Goal: Transaction & Acquisition: Obtain resource

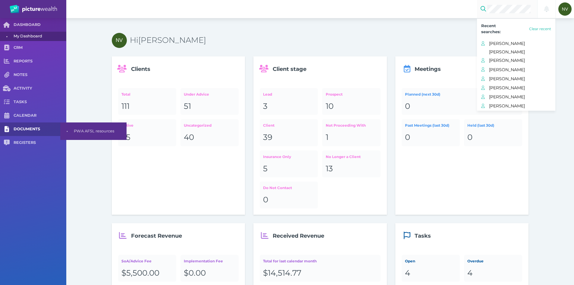
click at [21, 127] on span "DOCUMENTS" at bounding box center [40, 129] width 53 height 5
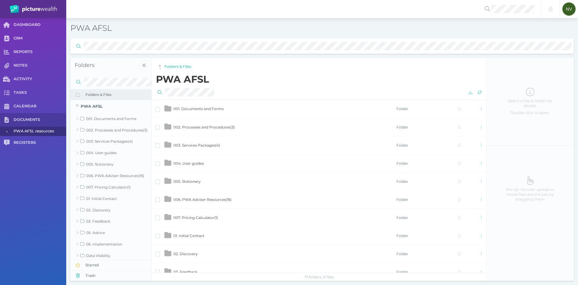
click at [191, 115] on td "001. Documents and Forms" at bounding box center [284, 109] width 223 height 18
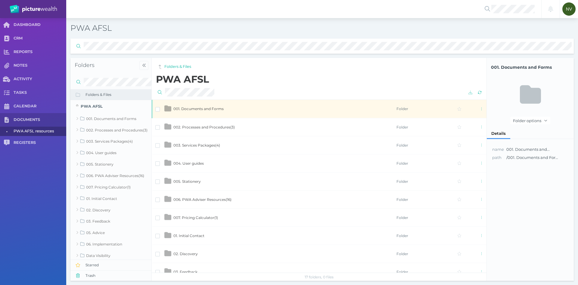
click at [191, 115] on td "001. Documents and Forms" at bounding box center [284, 109] width 223 height 18
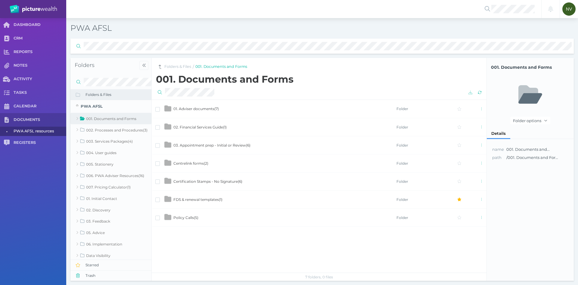
click at [360, 80] on h2 "001. Documents and Forms" at bounding box center [320, 78] width 329 height 11
click at [197, 109] on span "01. Adviser documents ( 7 )" at bounding box center [195, 108] width 45 height 5
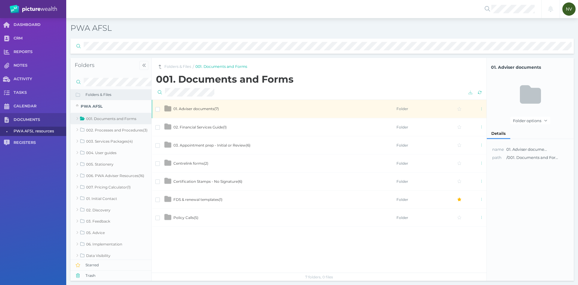
click at [219, 108] on span "01. Adviser documents ( 7 )" at bounding box center [195, 108] width 45 height 5
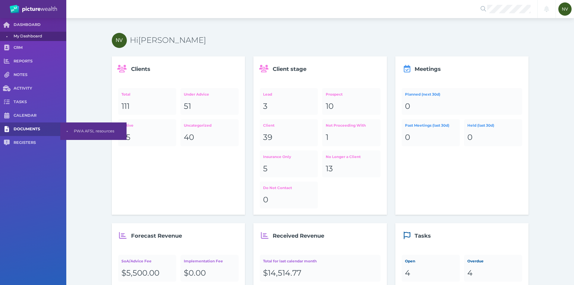
click at [40, 128] on span "DOCUMENTS" at bounding box center [40, 129] width 53 height 5
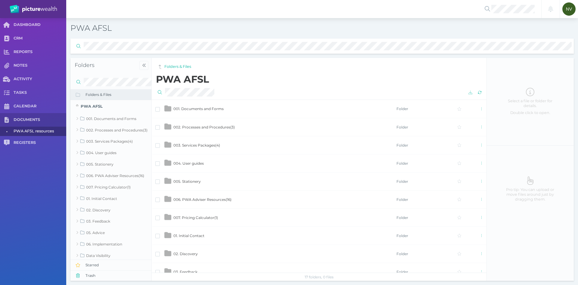
click at [377, 78] on h2 "PWA AFSL" at bounding box center [320, 78] width 329 height 11
click at [501, 14] on div at bounding box center [511, 9] width 60 height 18
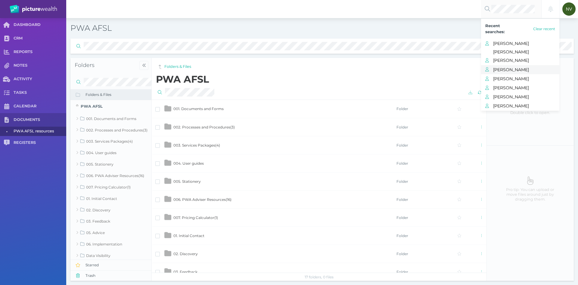
click at [507, 71] on span "[PERSON_NAME]" at bounding box center [526, 70] width 66 height 8
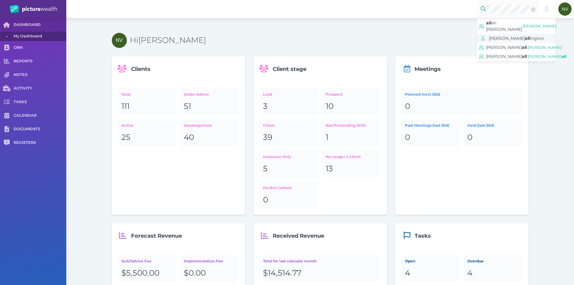
click at [504, 36] on span "[PERSON_NAME]" at bounding box center [522, 38] width 66 height 9
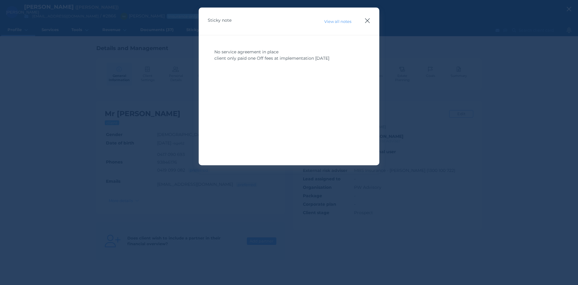
click at [368, 19] on icon "button" at bounding box center [368, 21] width 6 height 8
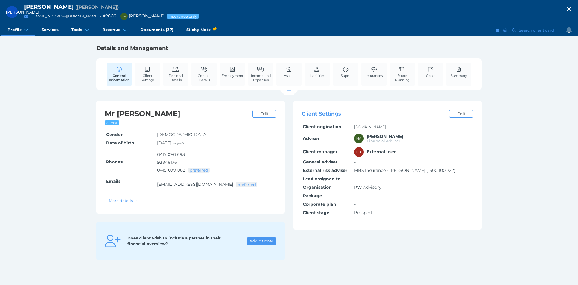
click at [572, 8] on icon "button" at bounding box center [569, 9] width 7 height 9
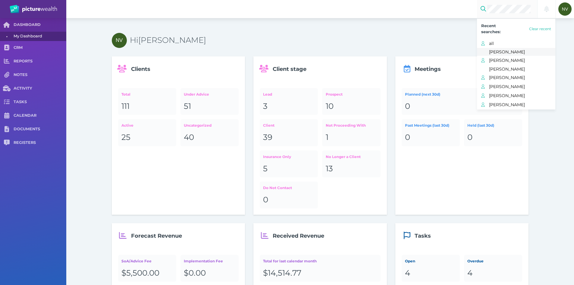
click at [496, 52] on span "[PERSON_NAME]" at bounding box center [522, 52] width 66 height 8
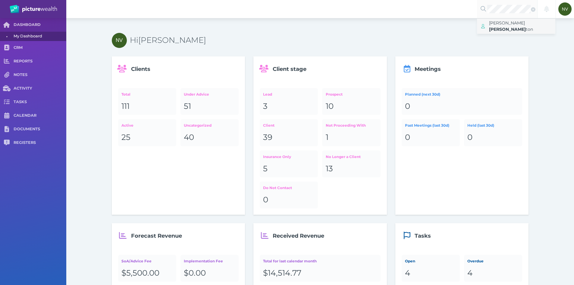
click at [498, 21] on span "[PERSON_NAME]" at bounding box center [507, 22] width 36 height 5
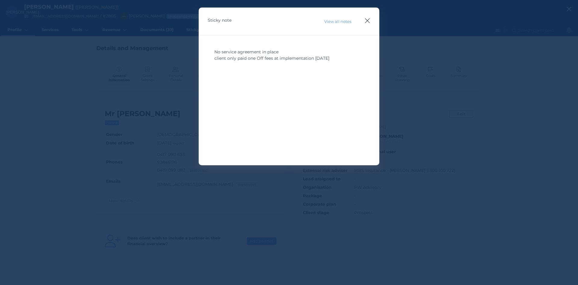
click at [369, 19] on icon "button" at bounding box center [368, 21] width 6 height 8
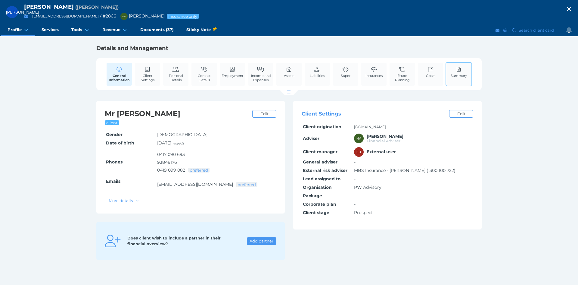
click at [461, 74] on span "Summary" at bounding box center [459, 75] width 16 height 4
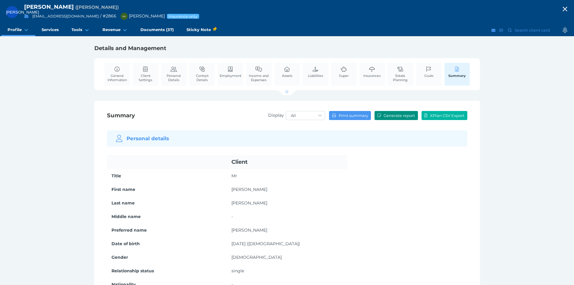
click at [387, 117] on span "Generate report" at bounding box center [399, 115] width 35 height 5
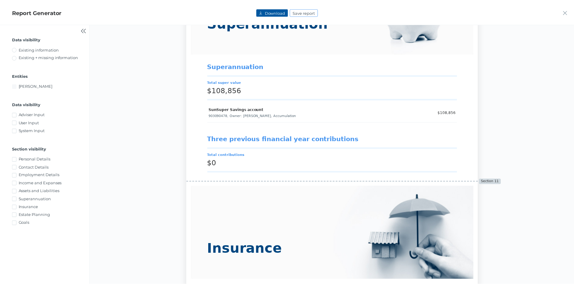
scroll to position [2047, 0]
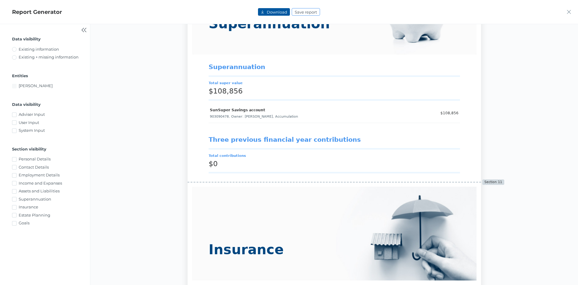
click at [270, 14] on span "Download" at bounding box center [277, 12] width 24 height 5
click at [571, 13] on icon "button" at bounding box center [569, 12] width 5 height 6
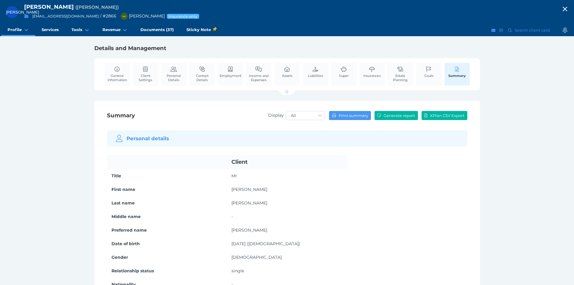
click at [568, 9] on icon "button" at bounding box center [564, 9] width 7 height 9
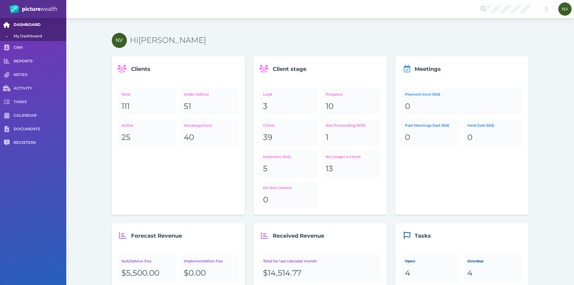
click at [51, 22] on span "DASHBOARD" at bounding box center [40, 24] width 53 height 5
click at [198, 104] on div "51" at bounding box center [210, 106] width 52 height 10
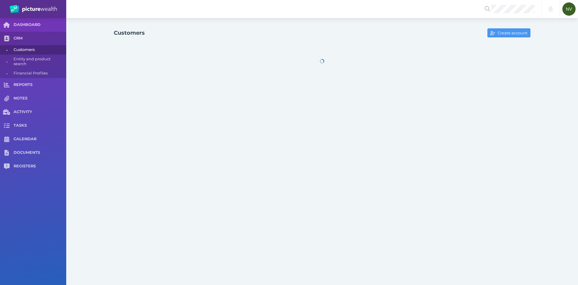
select select "25"
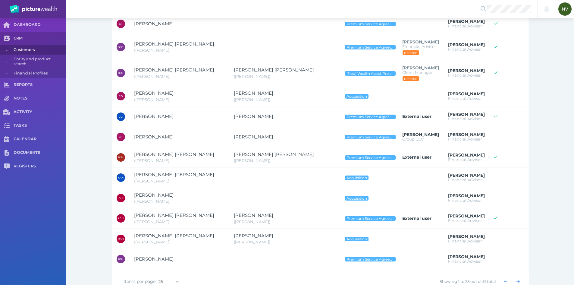
scroll to position [412, 0]
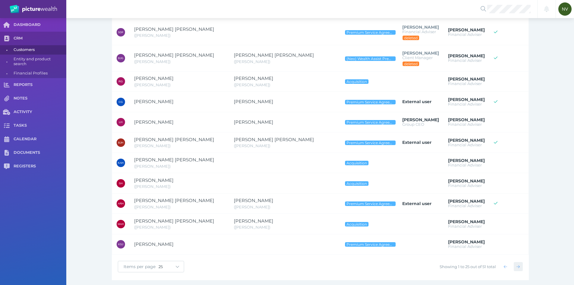
click at [517, 264] on icon "button" at bounding box center [517, 266] width 3 height 4
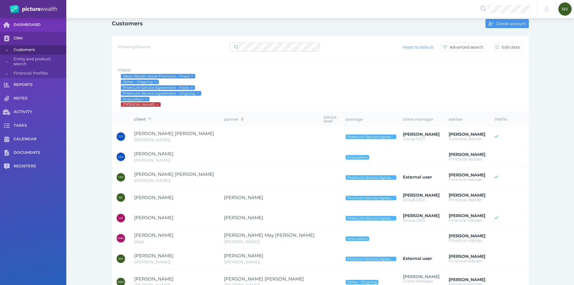
scroll to position [0, 0]
